Goal: Task Accomplishment & Management: Complete application form

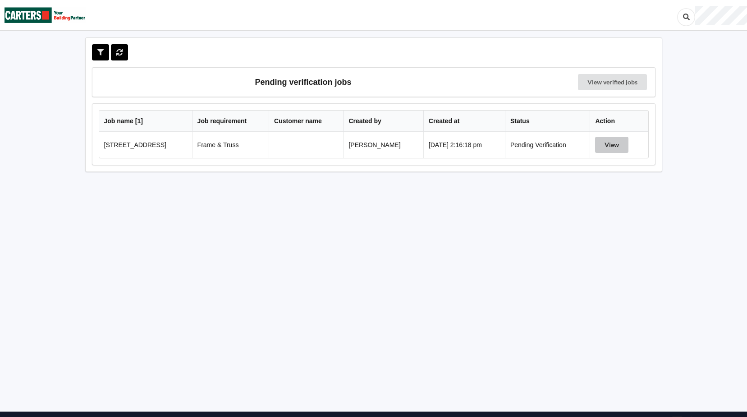
click at [608, 146] on button "View" at bounding box center [611, 145] width 33 height 16
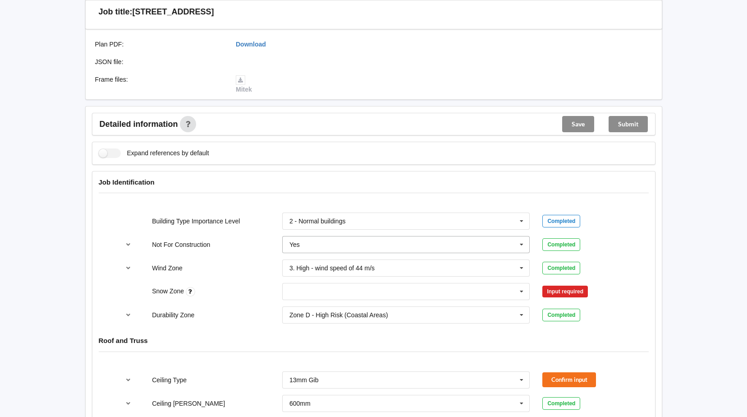
scroll to position [316, 0]
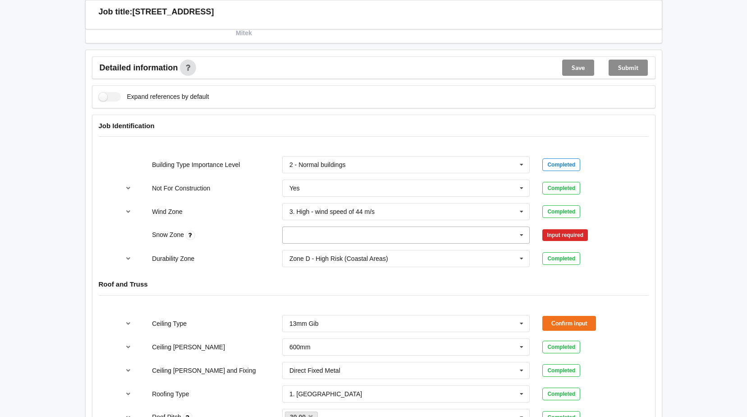
click at [522, 238] on icon at bounding box center [522, 235] width 14 height 17
click at [331, 248] on div "N0" at bounding box center [406, 251] width 247 height 17
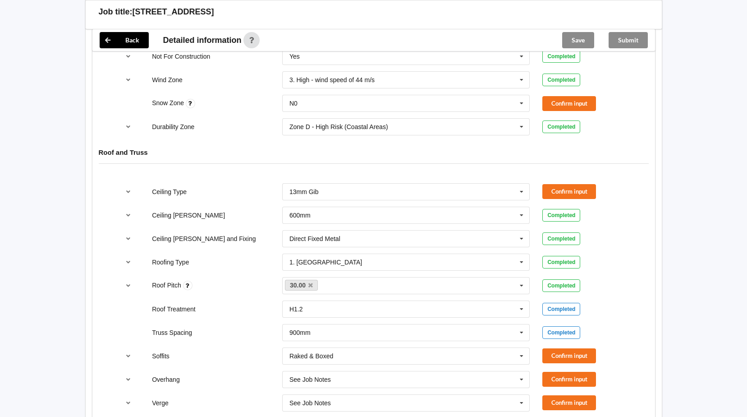
scroll to position [451, 0]
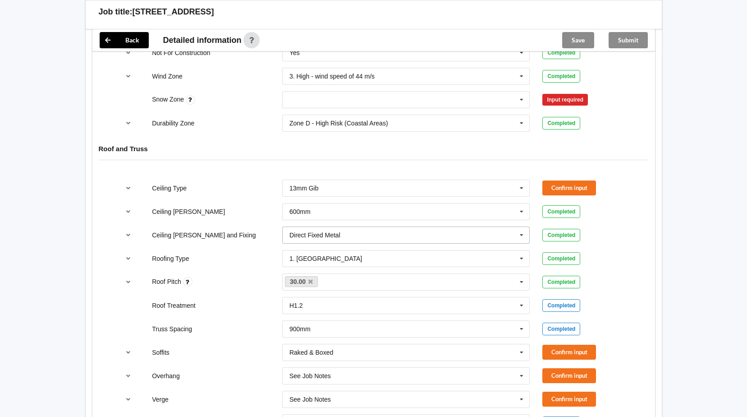
click at [521, 235] on icon at bounding box center [522, 235] width 14 height 17
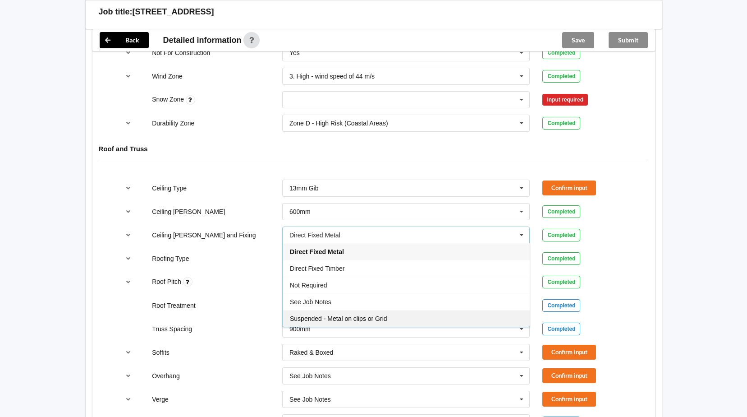
click at [333, 321] on span "Suspended - Metal on clips or Grid" at bounding box center [338, 318] width 97 height 7
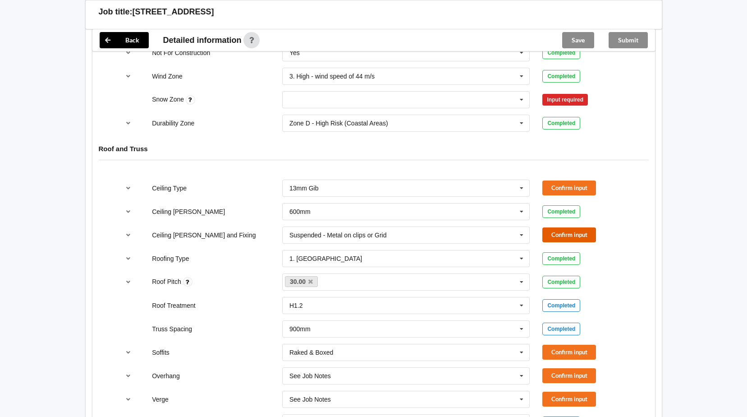
click at [574, 233] on button "Confirm input" at bounding box center [569, 234] width 54 height 15
click at [577, 183] on button "Confirm input" at bounding box center [569, 187] width 54 height 15
click at [522, 100] on icon at bounding box center [522, 100] width 14 height 17
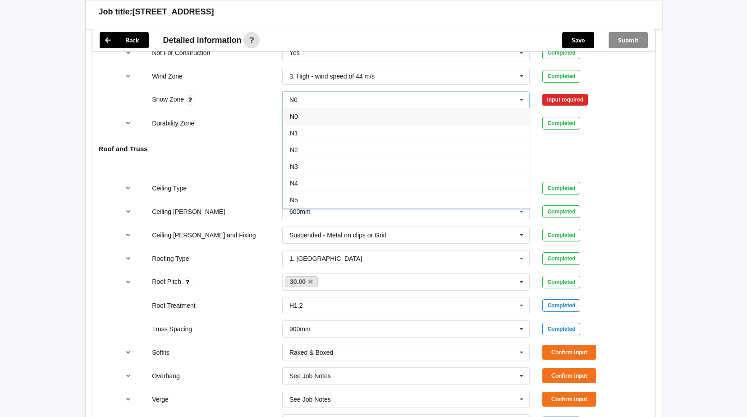
click at [324, 118] on div "N0" at bounding box center [406, 116] width 247 height 17
click at [552, 98] on button "Confirm input" at bounding box center [569, 99] width 54 height 15
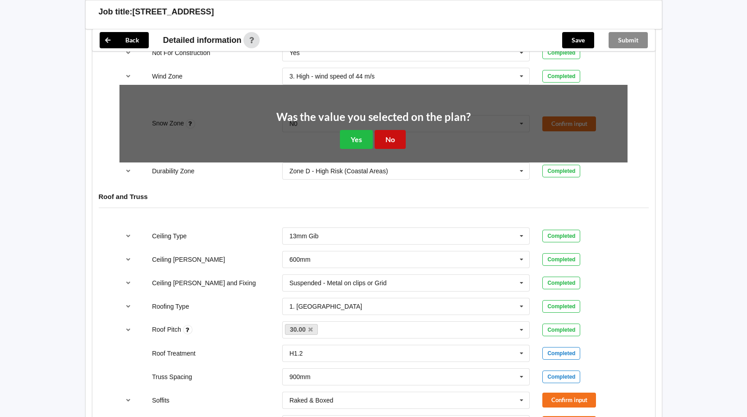
click at [397, 137] on button "No" at bounding box center [390, 139] width 31 height 18
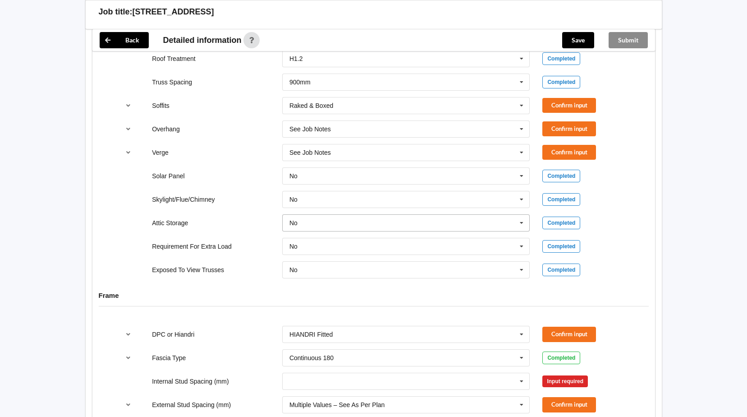
scroll to position [711, 0]
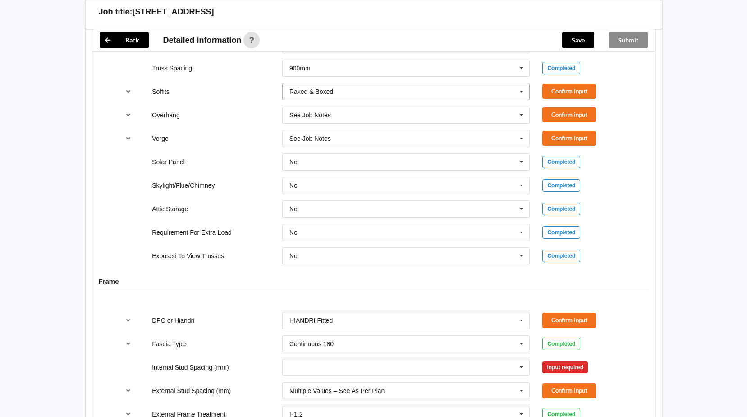
click at [522, 92] on icon at bounding box center [522, 91] width 14 height 17
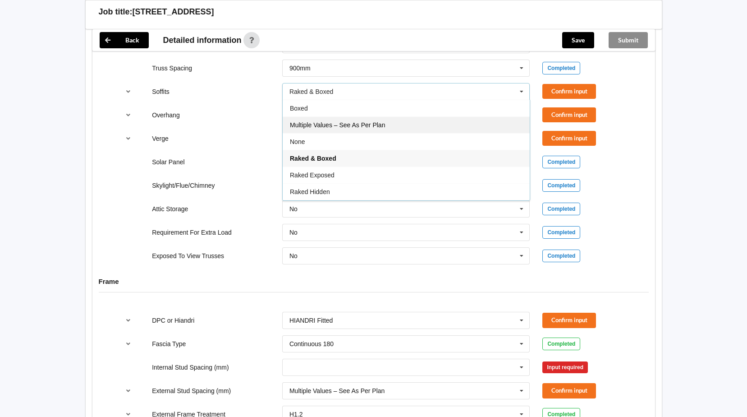
click at [358, 125] on span "Multiple Values – See As Per Plan" at bounding box center [337, 124] width 95 height 7
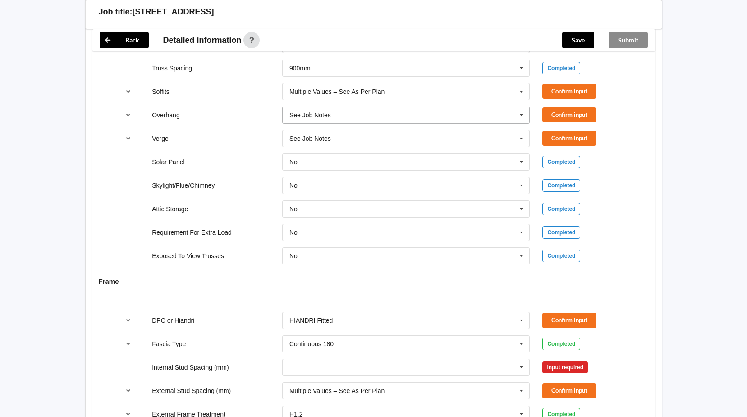
click at [525, 116] on icon at bounding box center [522, 115] width 14 height 17
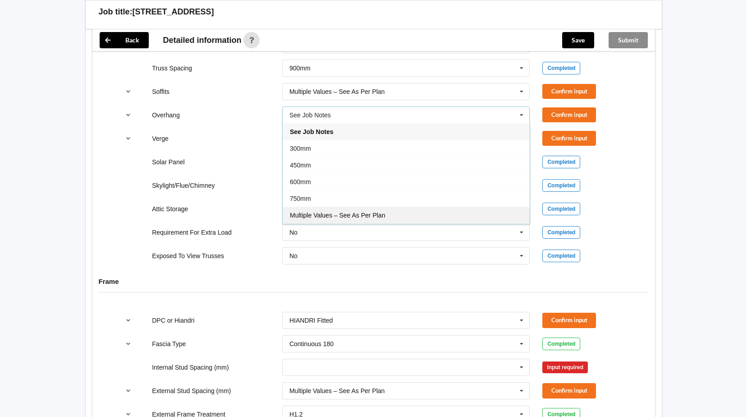
click at [358, 211] on div "Multiple Values – See As Per Plan" at bounding box center [406, 214] width 247 height 17
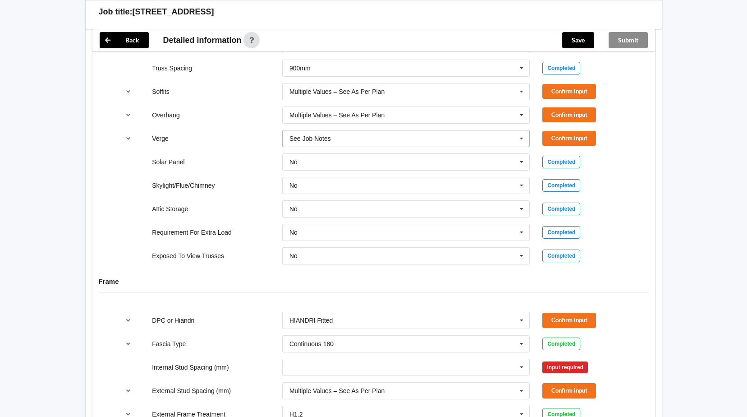
click at [524, 140] on icon at bounding box center [522, 138] width 14 height 17
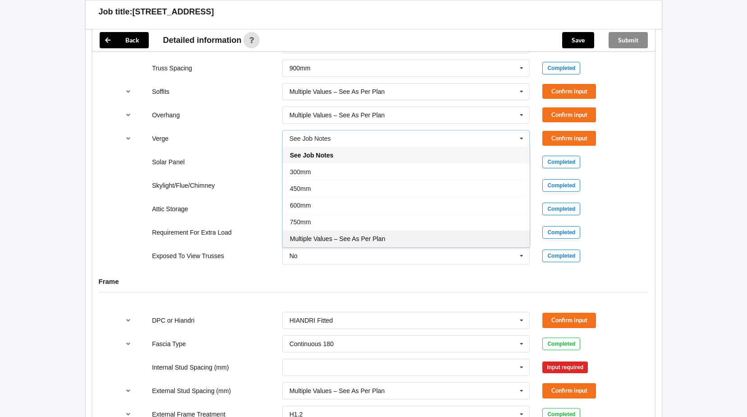
click at [335, 234] on div "Multiple Values – See As Per Plan" at bounding box center [406, 238] width 247 height 17
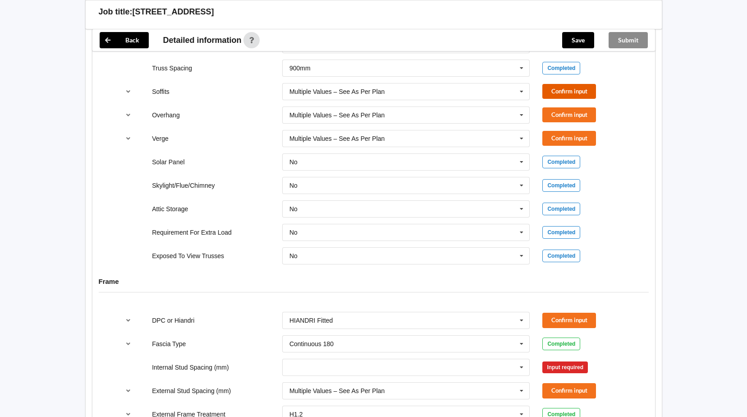
click at [564, 92] on button "Confirm input" at bounding box center [569, 91] width 54 height 15
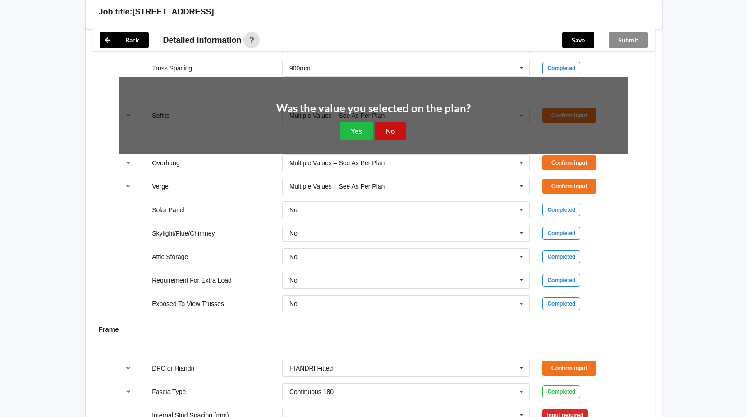
drag, startPoint x: 387, startPoint y: 129, endPoint x: 518, endPoint y: 124, distance: 130.8
click at [388, 129] on button "No" at bounding box center [390, 131] width 31 height 18
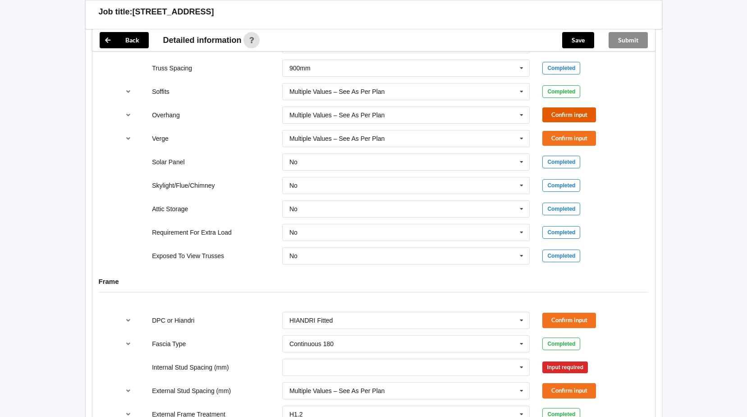
click at [553, 116] on button "Confirm input" at bounding box center [569, 114] width 54 height 15
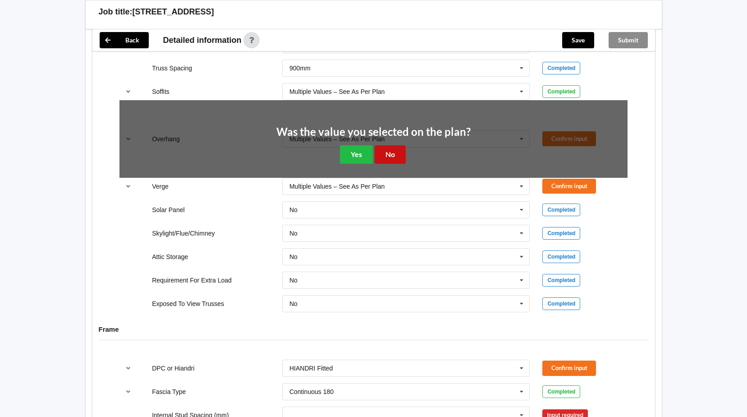
click at [399, 148] on button "No" at bounding box center [390, 154] width 31 height 18
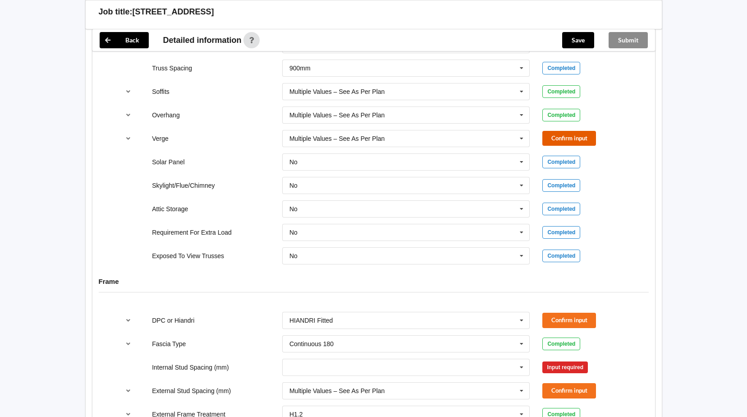
click at [554, 140] on button "Confirm input" at bounding box center [569, 138] width 54 height 15
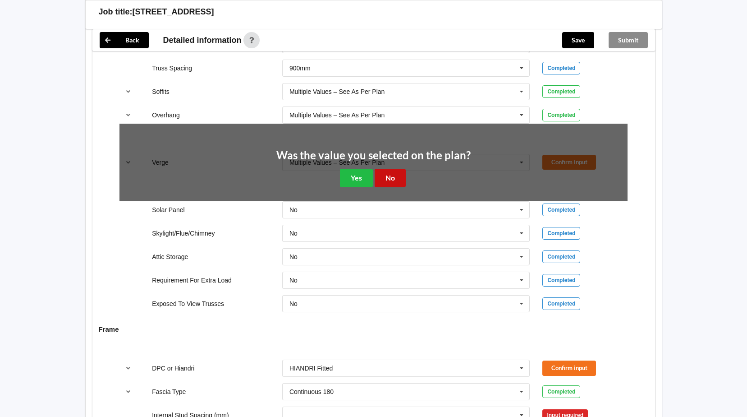
click at [401, 176] on button "No" at bounding box center [390, 178] width 31 height 18
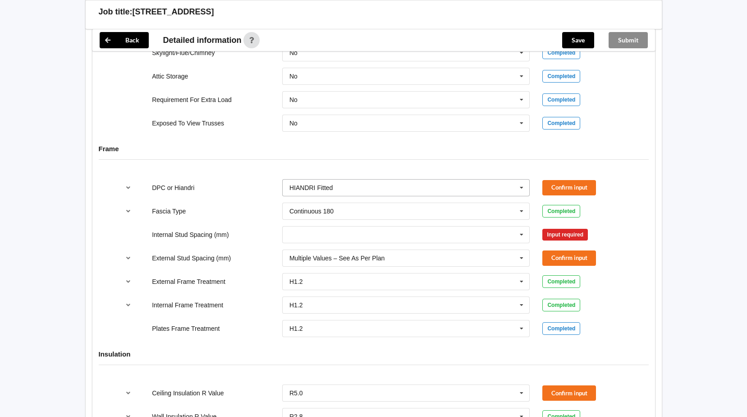
scroll to position [847, 0]
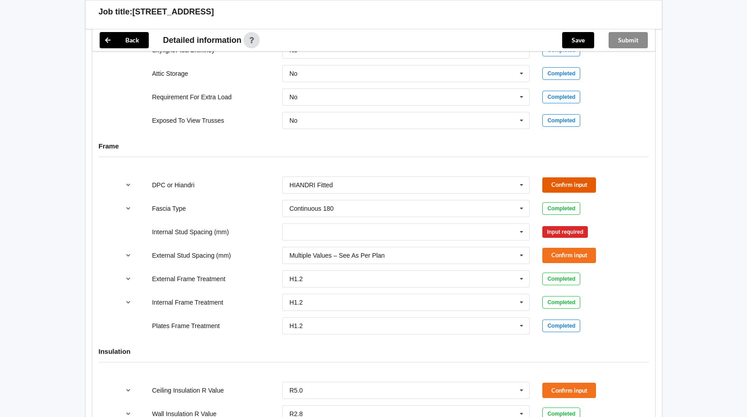
click at [554, 179] on button "Confirm input" at bounding box center [569, 184] width 54 height 15
click at [559, 252] on button "Confirm input" at bounding box center [569, 254] width 54 height 15
click at [524, 233] on icon at bounding box center [522, 232] width 14 height 17
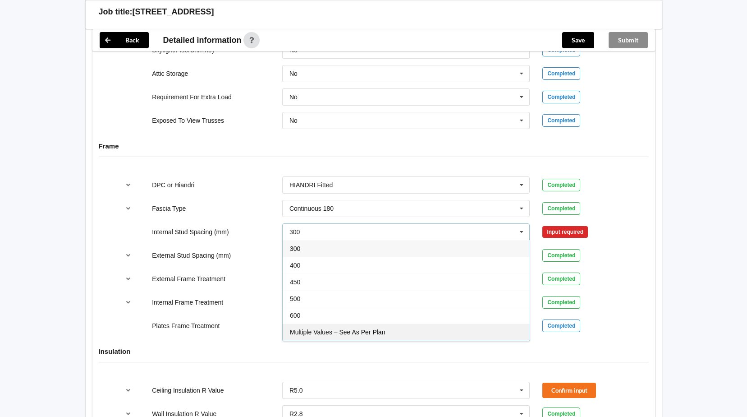
click at [344, 330] on span "Multiple Values – See As Per Plan" at bounding box center [337, 331] width 95 height 7
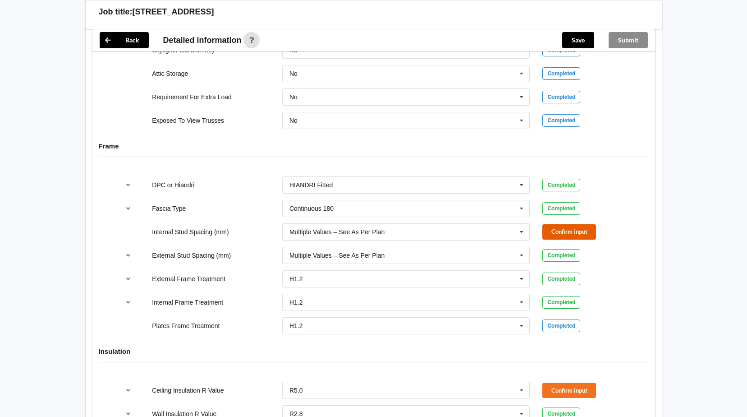
click at [572, 229] on button "Confirm input" at bounding box center [569, 231] width 54 height 15
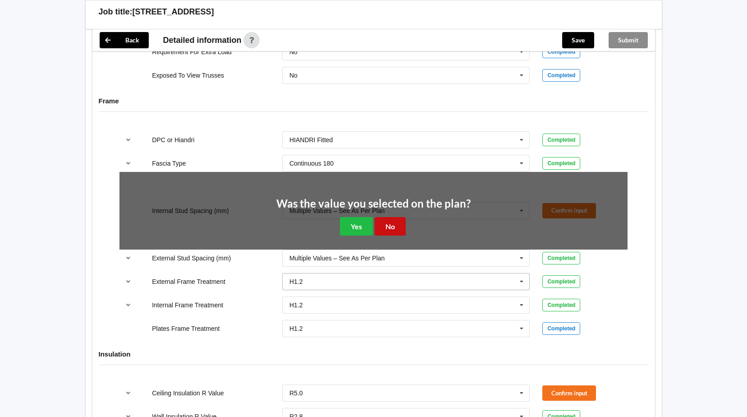
drag, startPoint x: 389, startPoint y: 231, endPoint x: 398, endPoint y: 234, distance: 9.7
click at [389, 231] on button "No" at bounding box center [390, 226] width 31 height 18
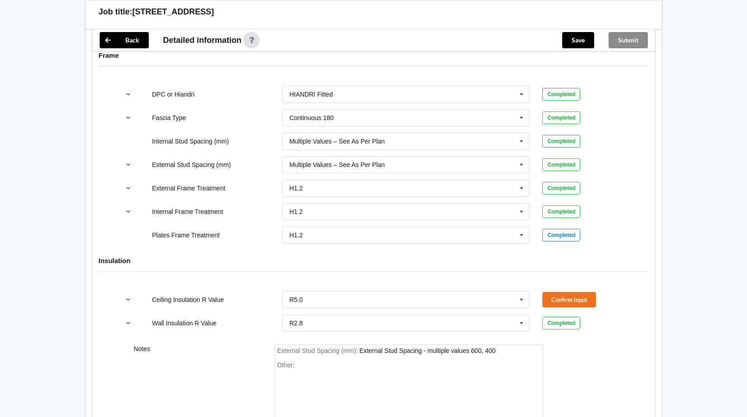
scroll to position [1012, 0]
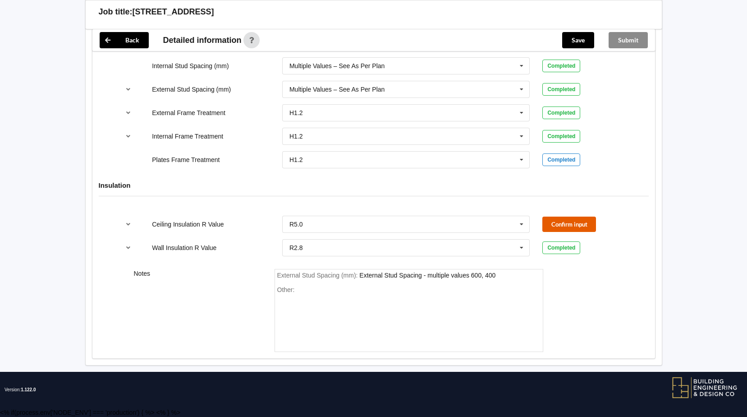
click at [576, 220] on button "Confirm input" at bounding box center [569, 223] width 54 height 15
click at [577, 39] on button "Save" at bounding box center [578, 40] width 32 height 16
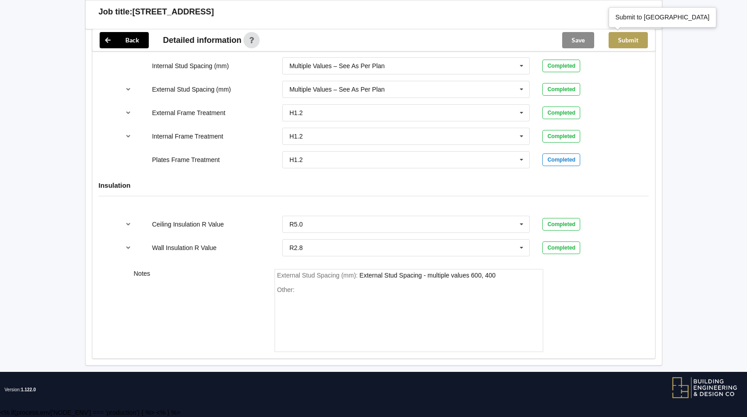
click at [627, 41] on button "Submit" at bounding box center [628, 40] width 39 height 16
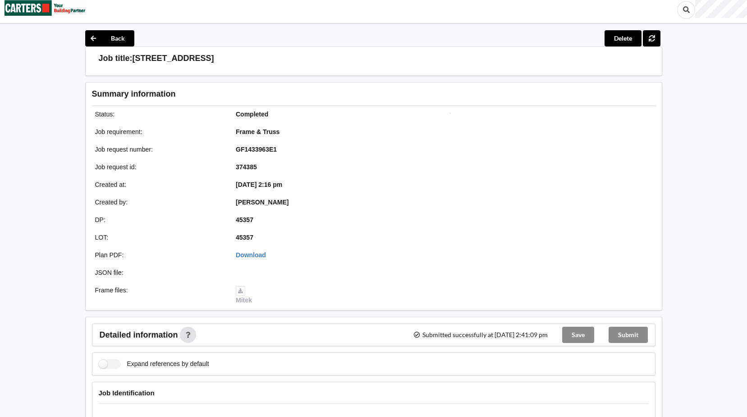
scroll to position [0, 0]
